Goal: Task Accomplishment & Management: Complete application form

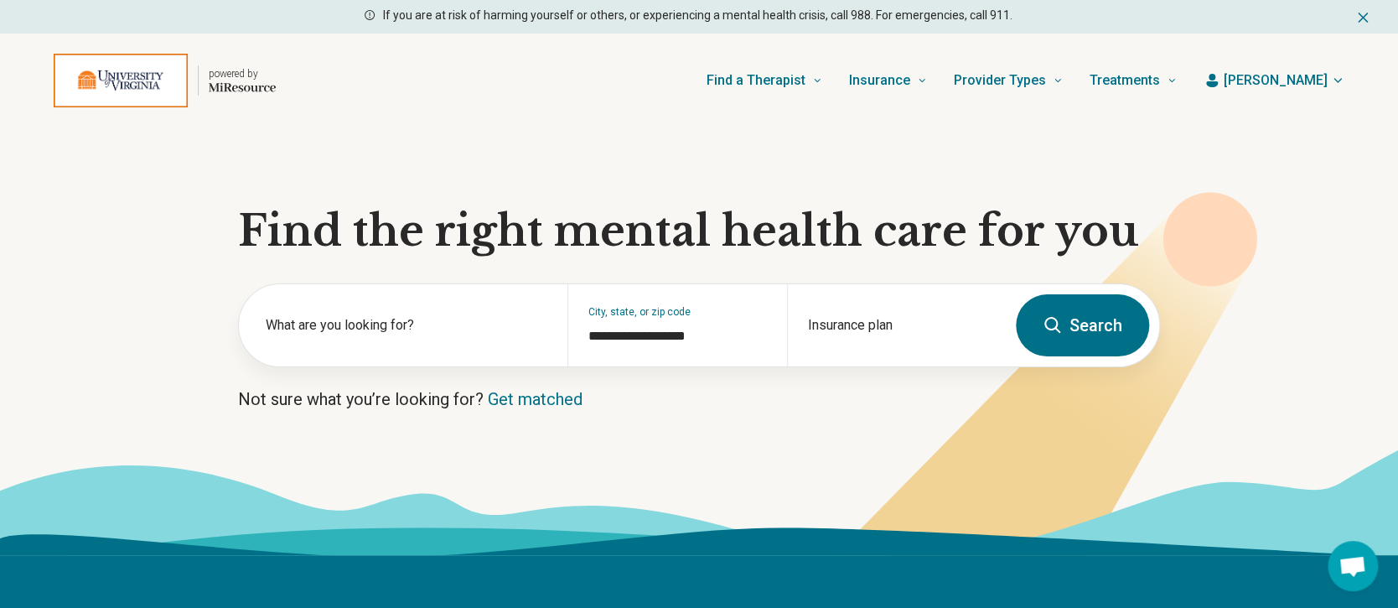
click at [1312, 84] on span "[PERSON_NAME]" at bounding box center [1276, 80] width 104 height 20
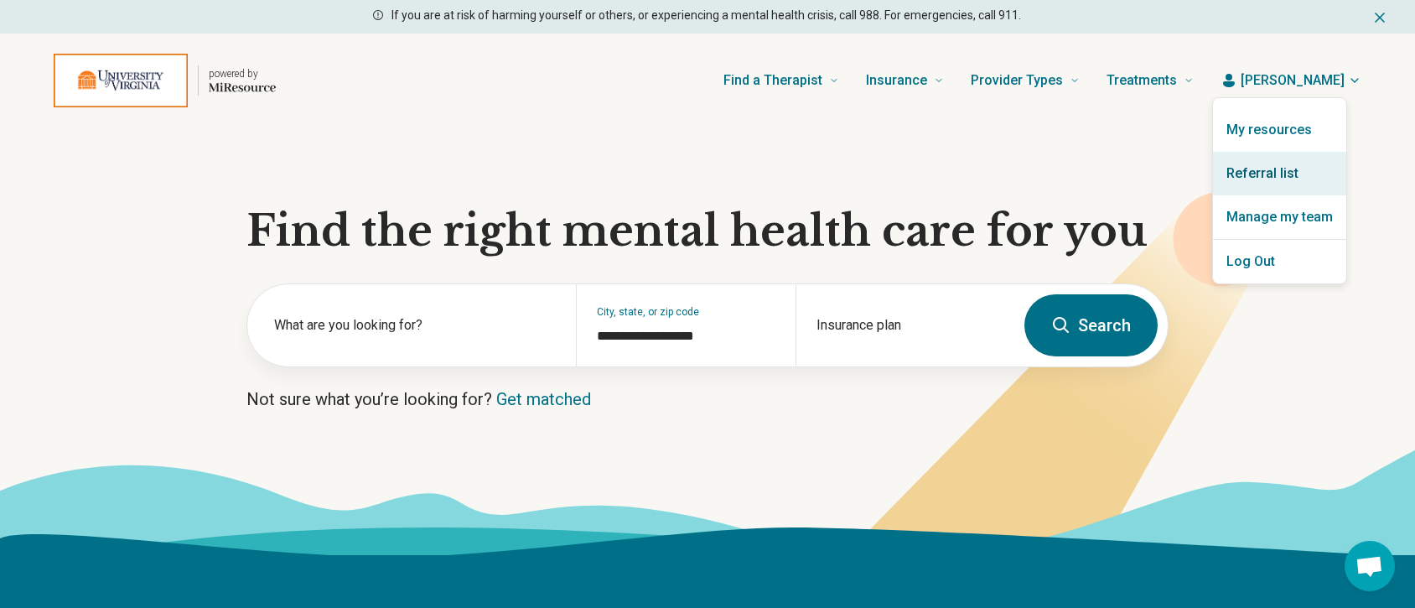
click at [1275, 176] on link "Referral list" at bounding box center [1279, 174] width 133 height 44
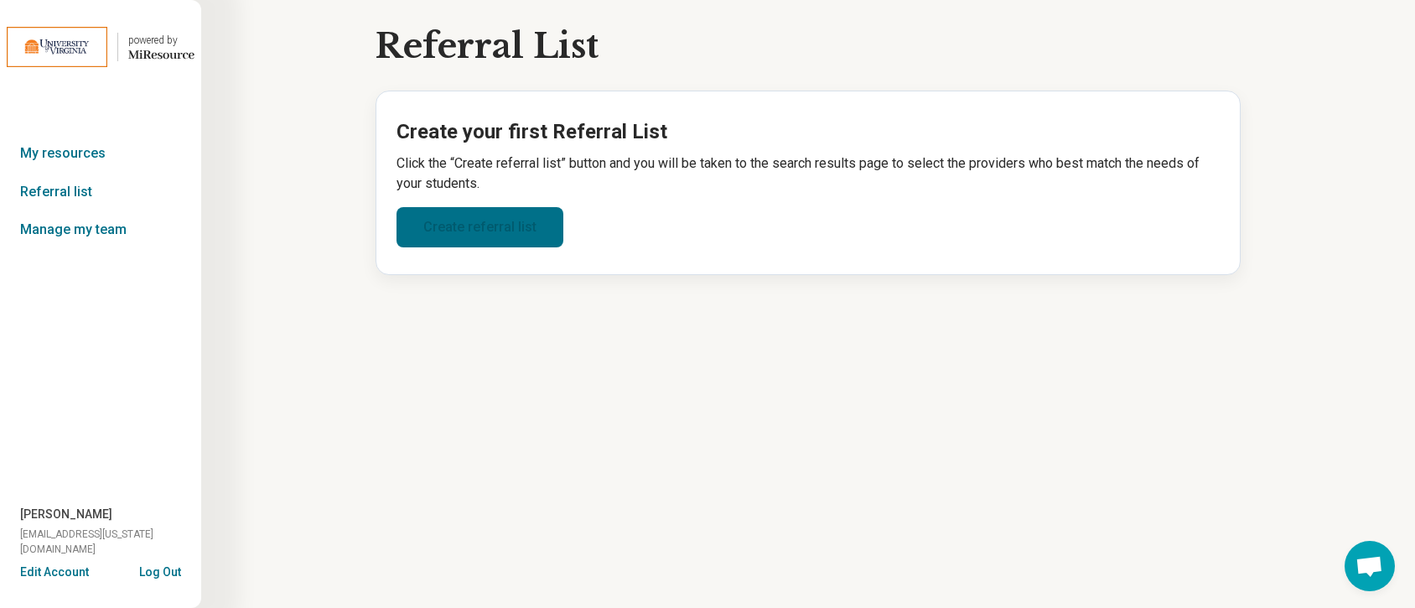
click at [463, 220] on link "Create referral list" at bounding box center [479, 227] width 167 height 40
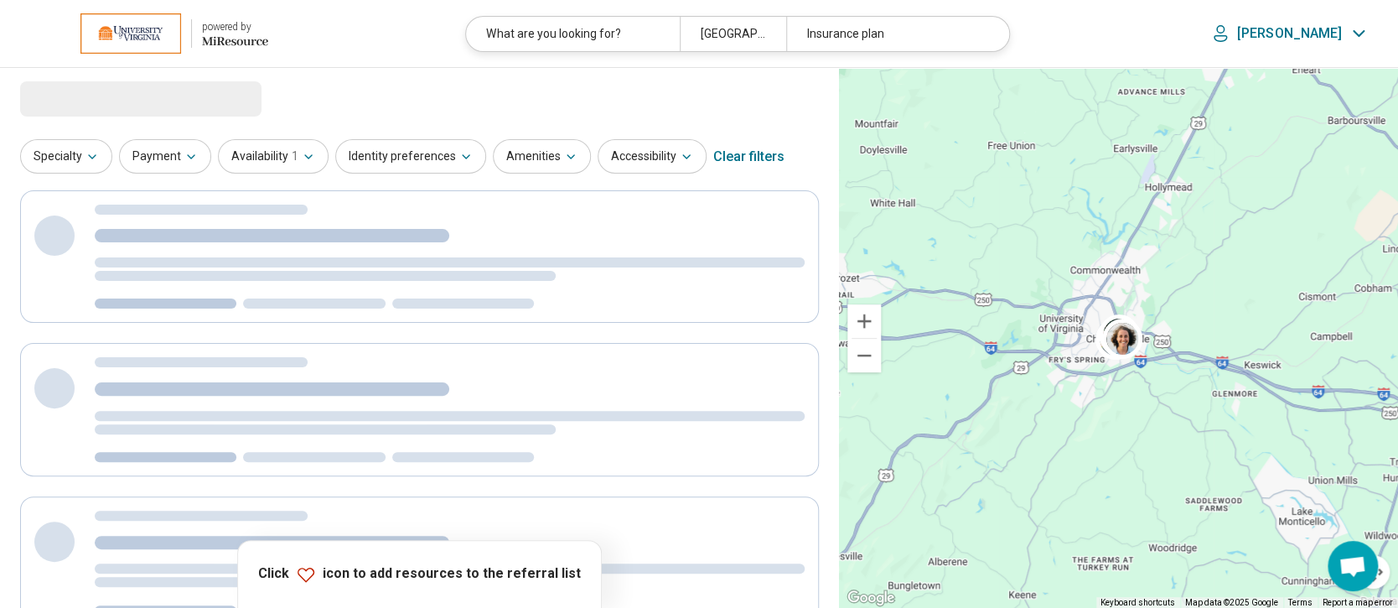
select select "***"
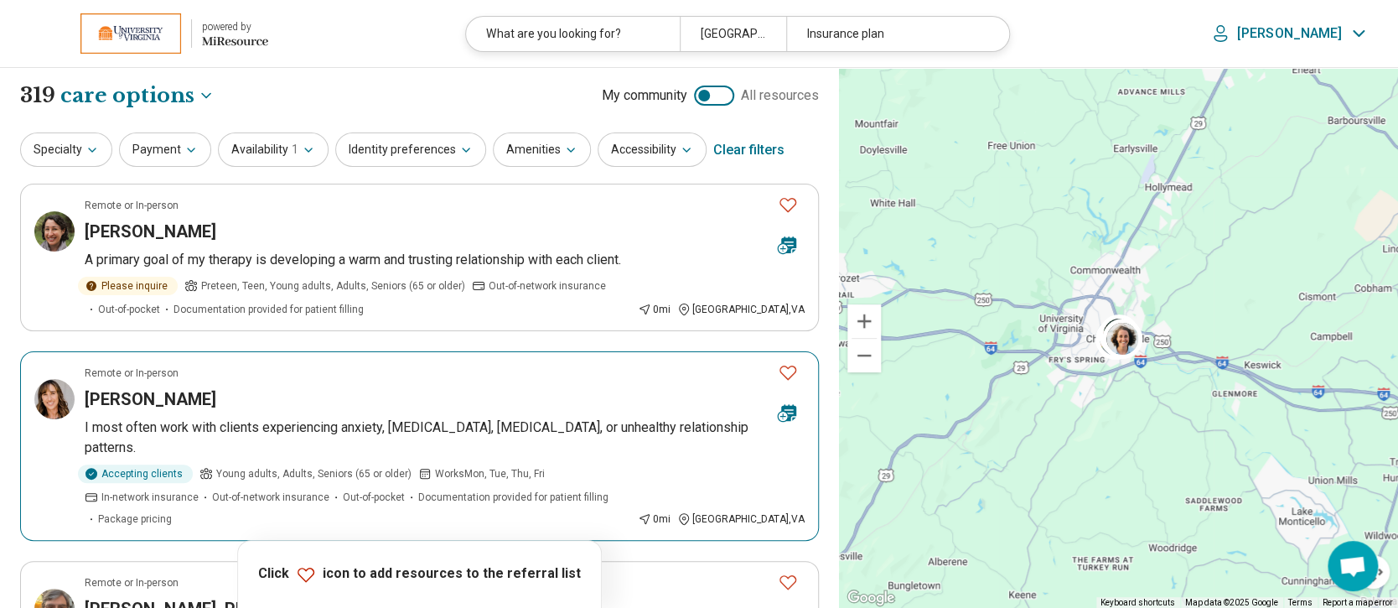
click at [181, 398] on h3 "[PERSON_NAME]" at bounding box center [151, 398] width 132 height 23
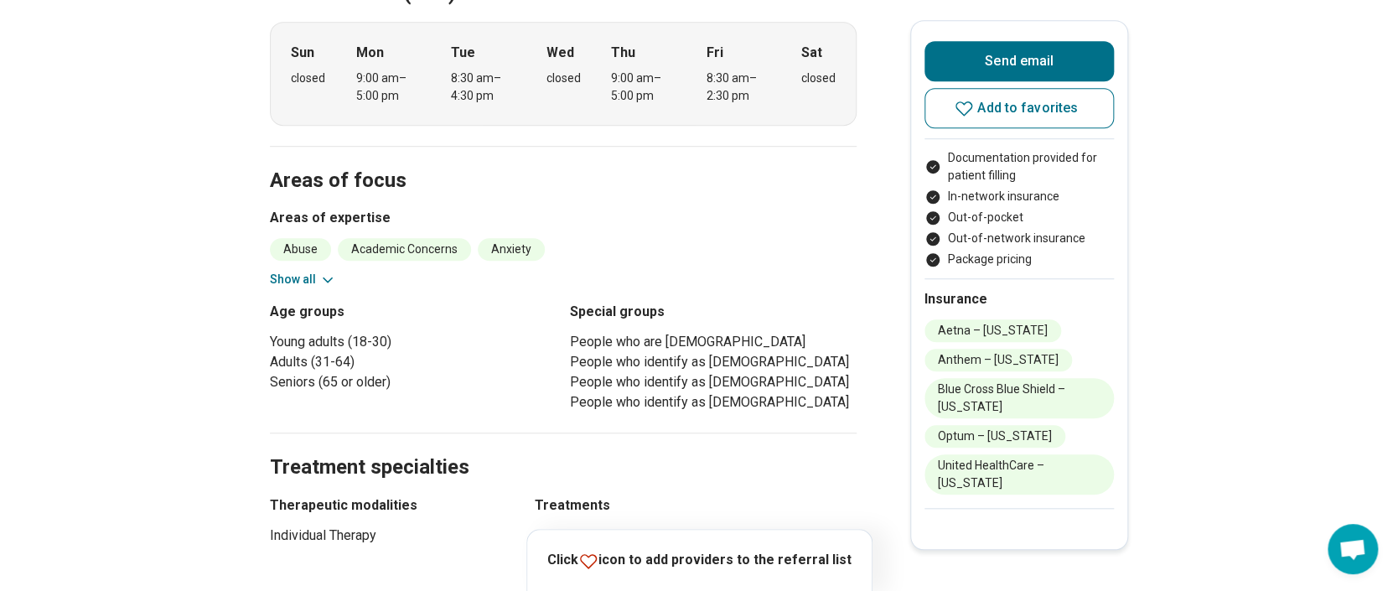
scroll to position [558, 0]
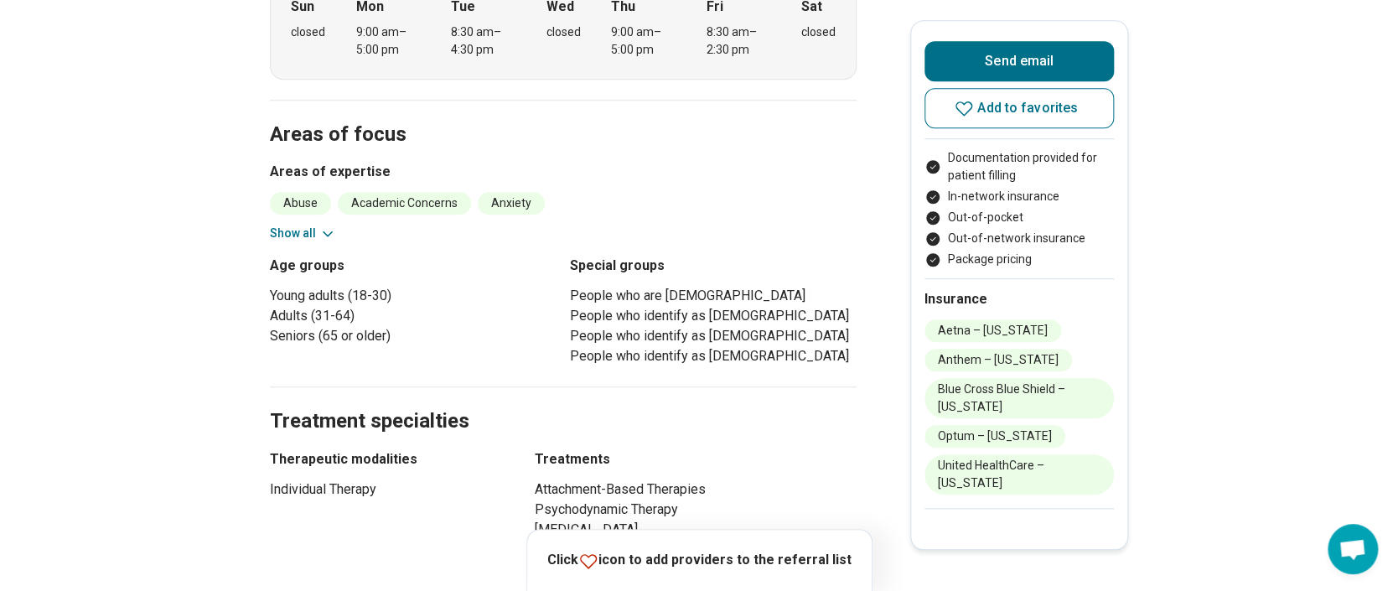
click at [329, 231] on icon at bounding box center [328, 233] width 8 height 4
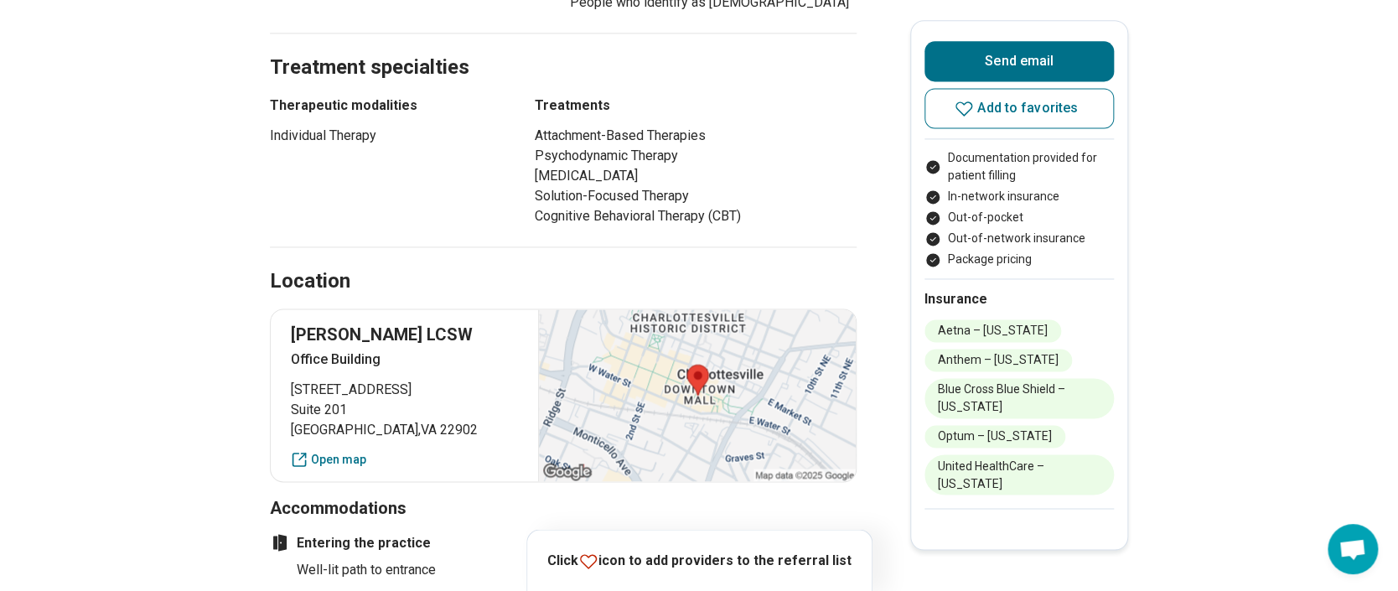
scroll to position [1229, 0]
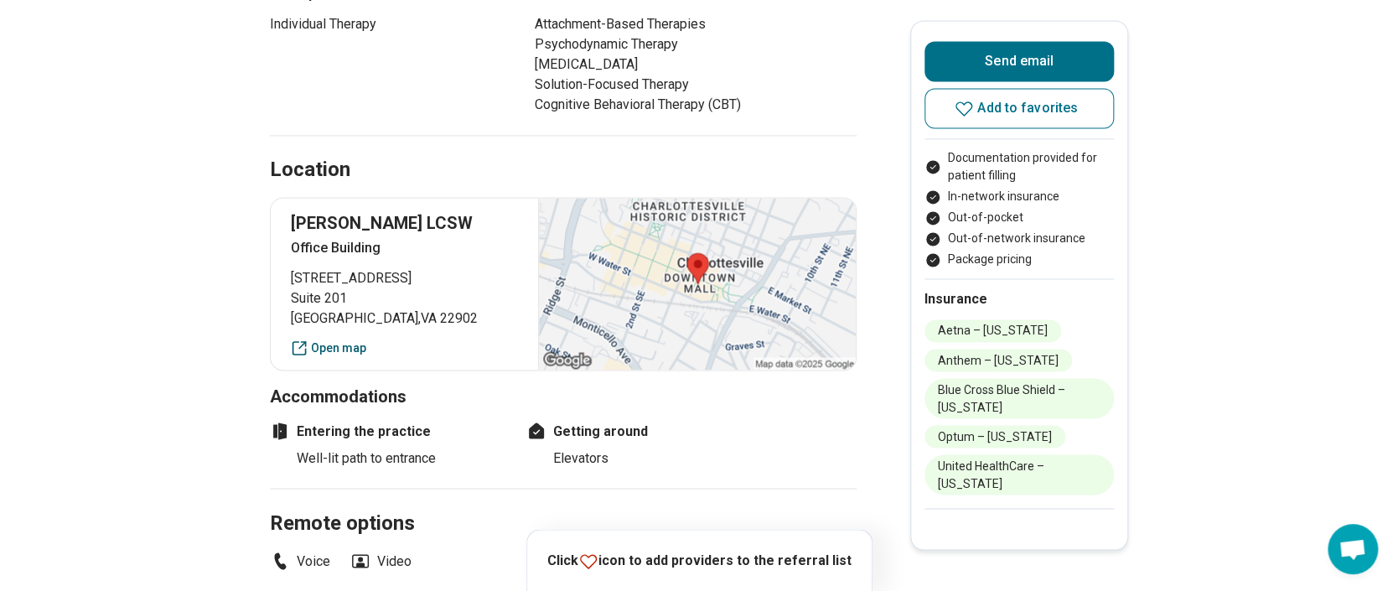
click at [355, 339] on link "Open map" at bounding box center [404, 348] width 227 height 18
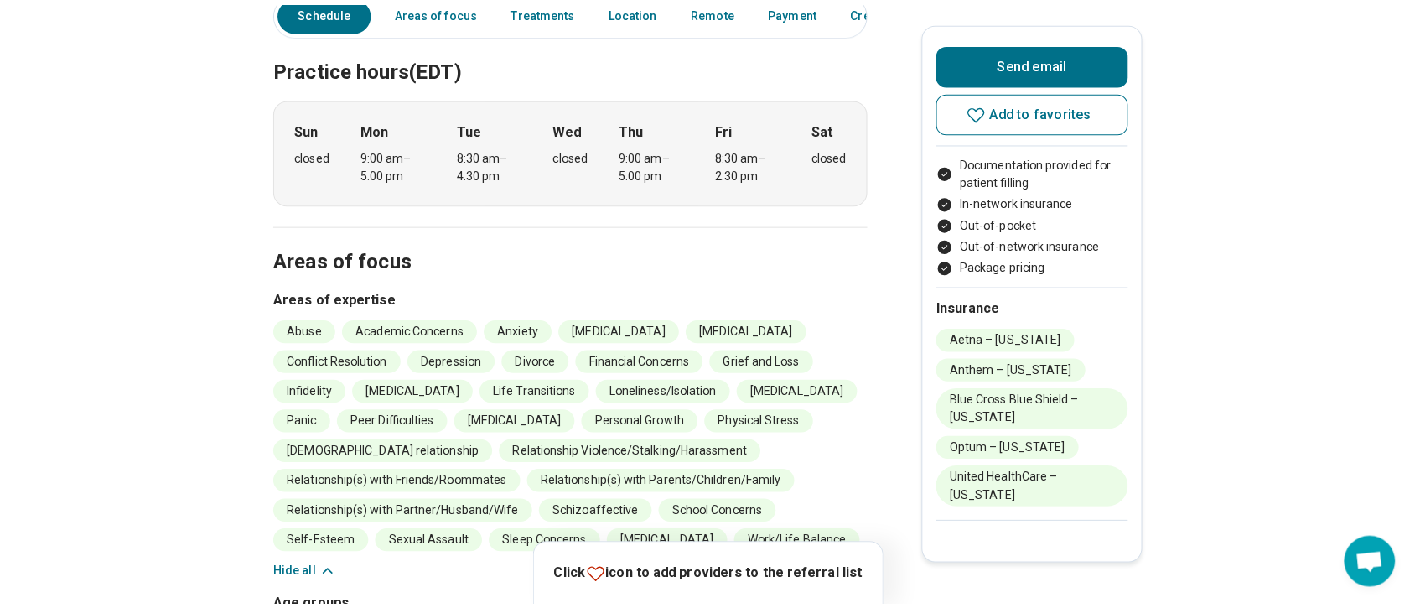
scroll to position [0, 0]
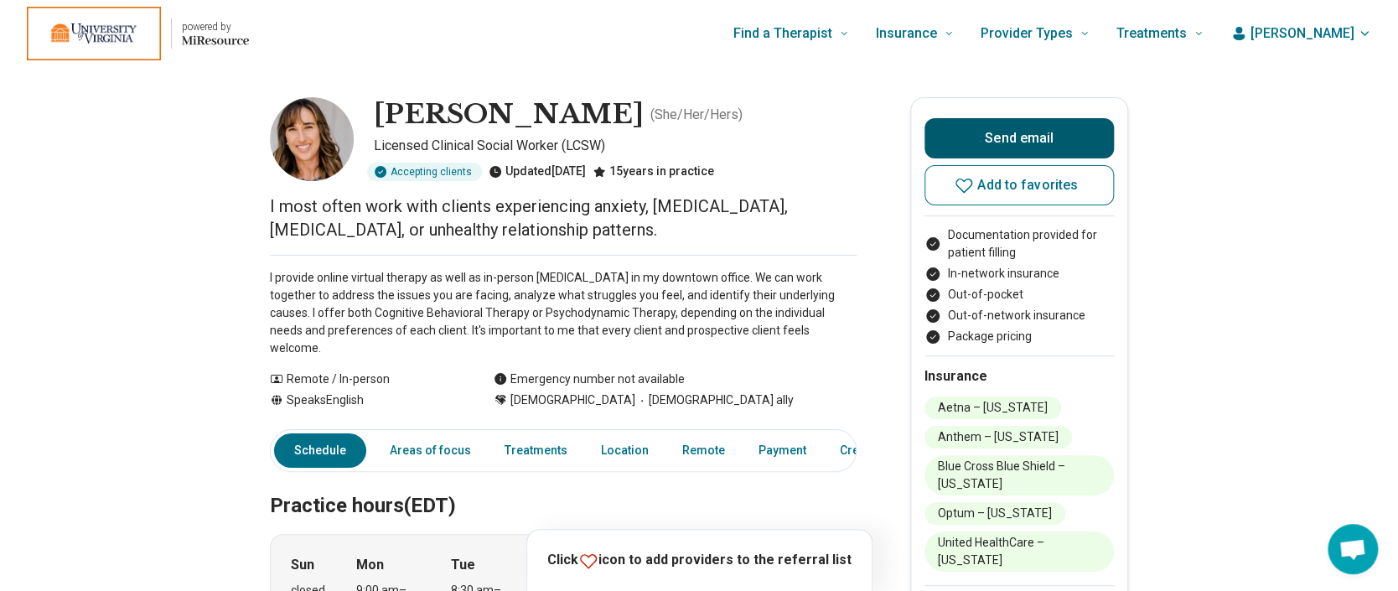
click at [1020, 134] on button "Send email" at bounding box center [1019, 138] width 189 height 40
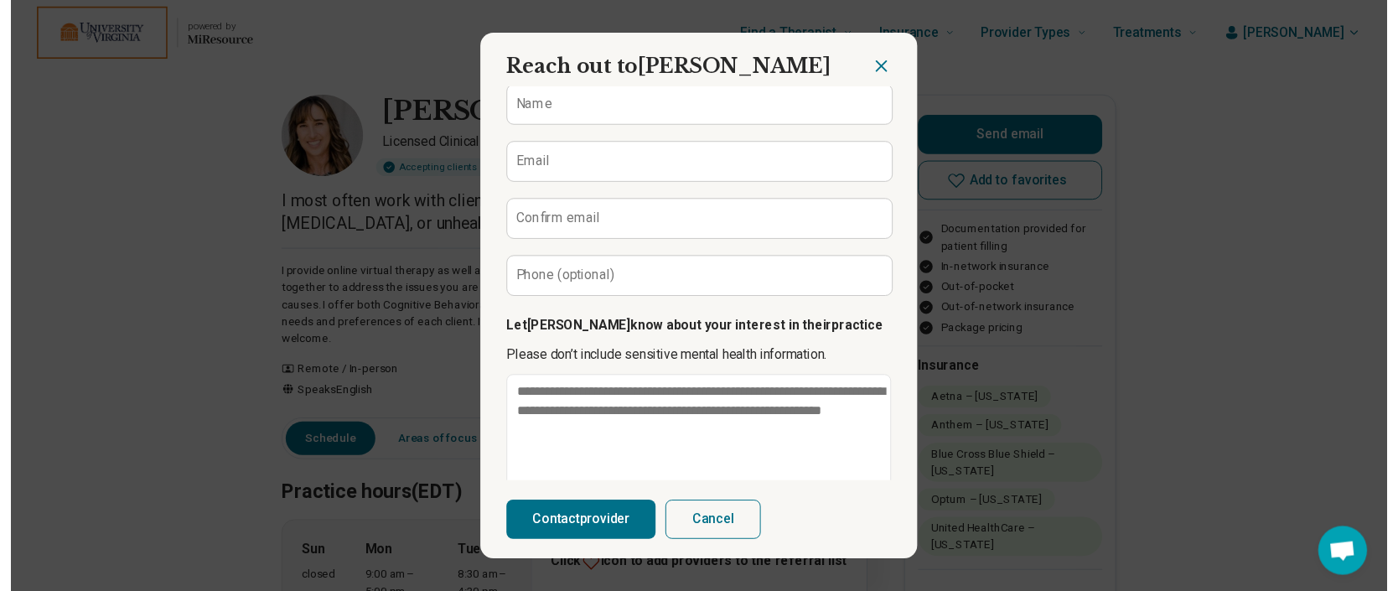
scroll to position [191, 0]
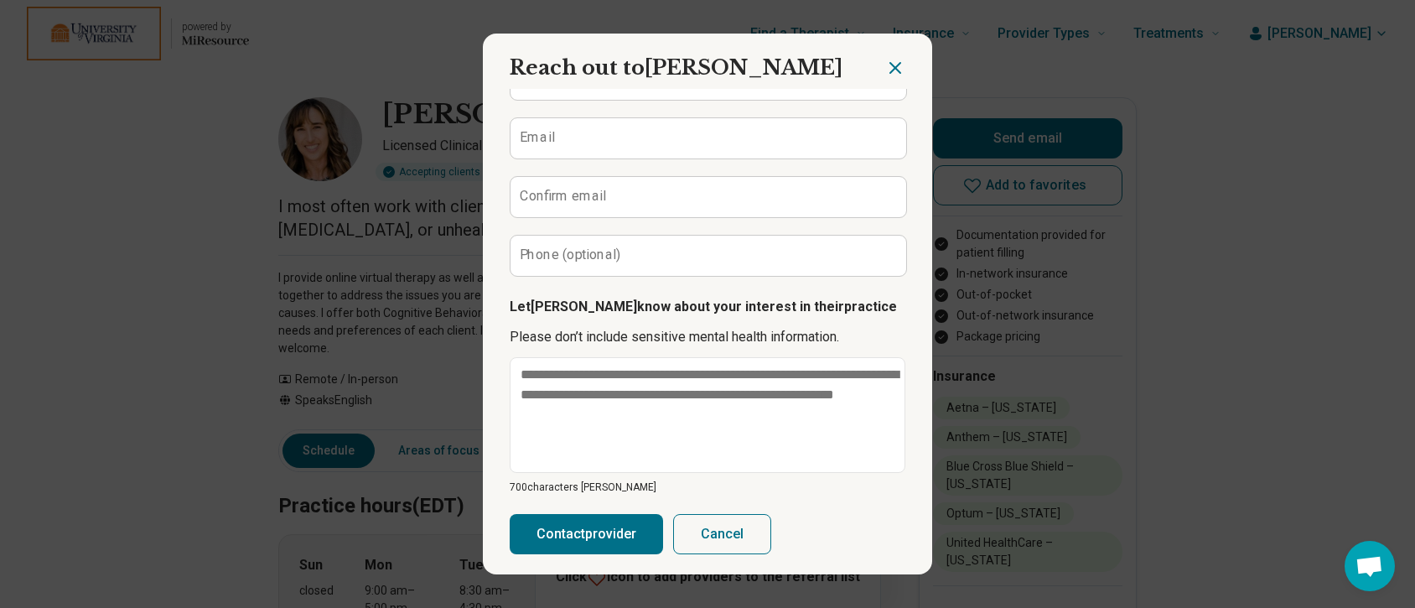
click at [885, 61] on icon "Close dialog" at bounding box center [895, 68] width 20 height 20
